Goal: Find specific page/section: Find specific page/section

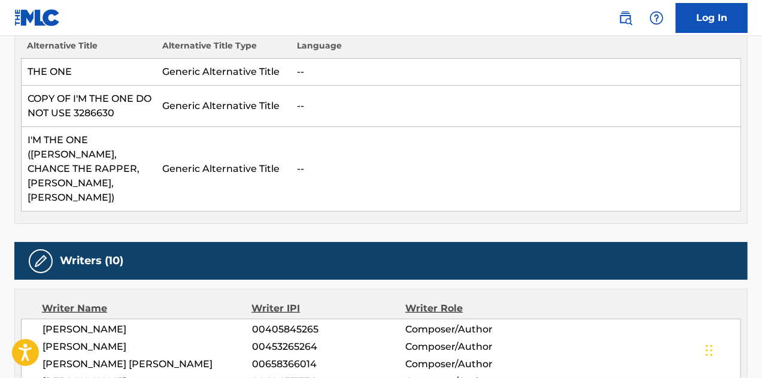
scroll to position [28, 0]
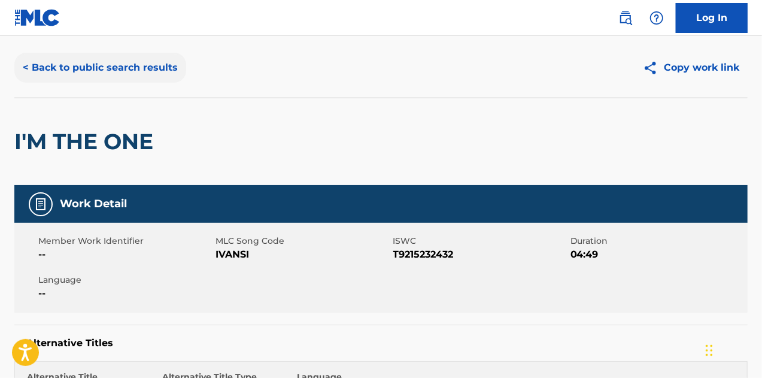
click at [111, 57] on button "< Back to public search results" at bounding box center [100, 68] width 172 height 30
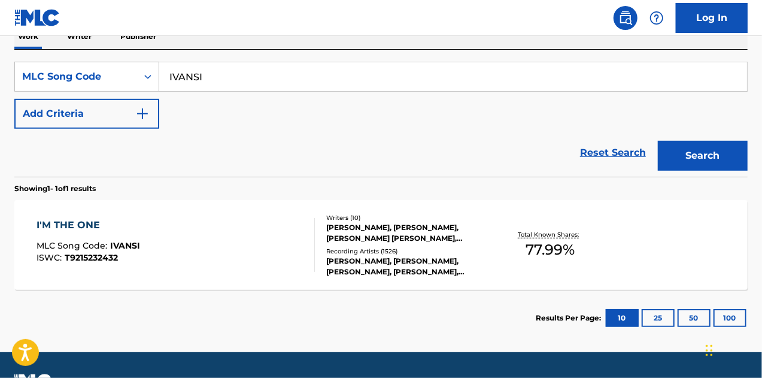
click at [207, 76] on input "IVANSI" at bounding box center [453, 76] width 588 height 29
type input "I"
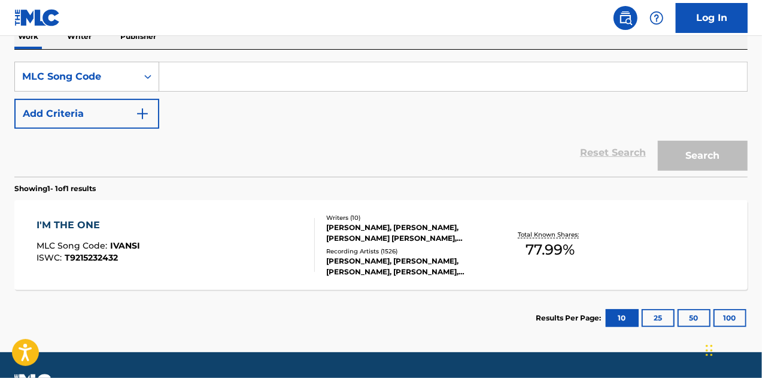
click at [207, 76] on input "Search Form" at bounding box center [453, 76] width 588 height 29
paste input "S27018"
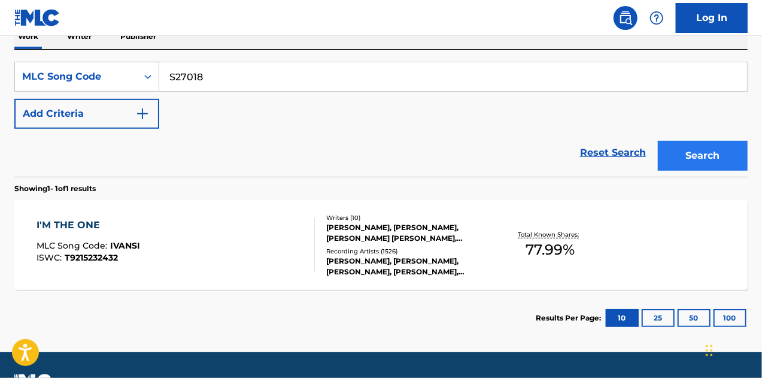
type input "S27018"
click at [696, 153] on button "Search" at bounding box center [703, 156] width 90 height 30
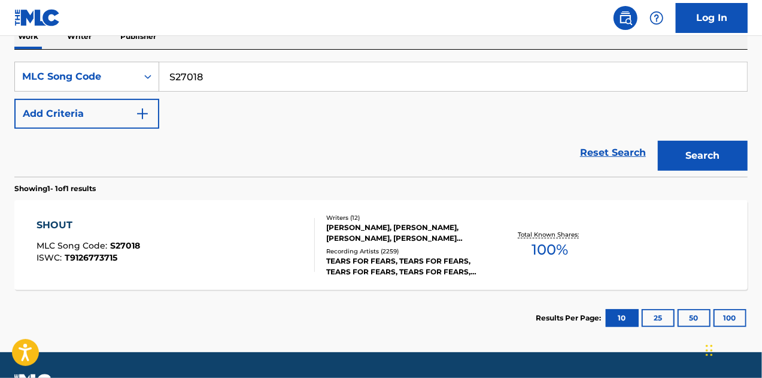
click at [366, 228] on div "[PERSON_NAME], [PERSON_NAME], [PERSON_NAME], [PERSON_NAME] [PERSON_NAME], [PERS…" at bounding box center [407, 233] width 163 height 22
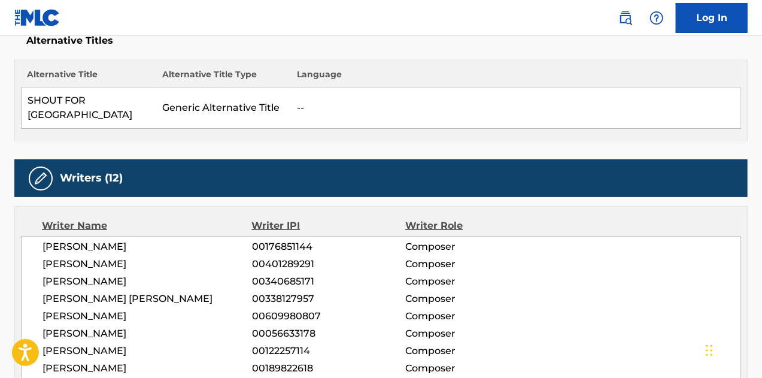
scroll to position [661, 0]
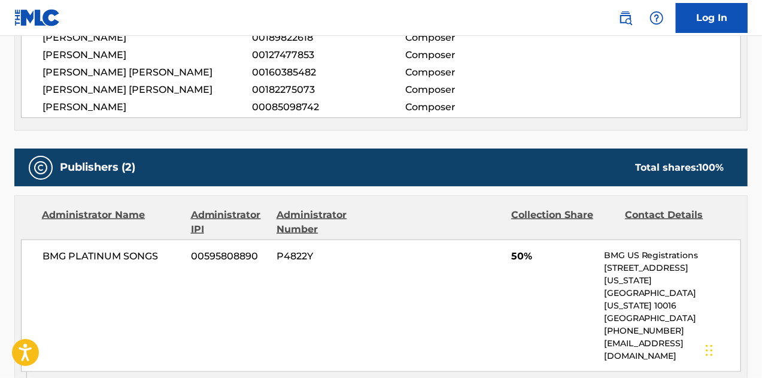
click at [757, 94] on div "< Back to public search results Copy work link SHOUT Work Detail Member Work Id…" at bounding box center [381, 270] width 762 height 1731
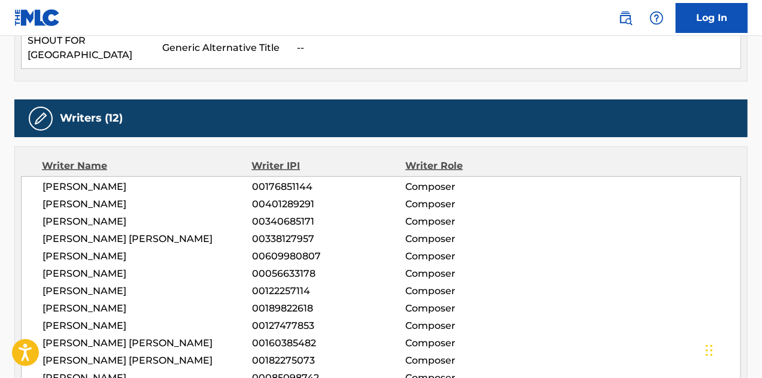
scroll to position [405, 0]
